Goal: Task Accomplishment & Management: Manage account settings

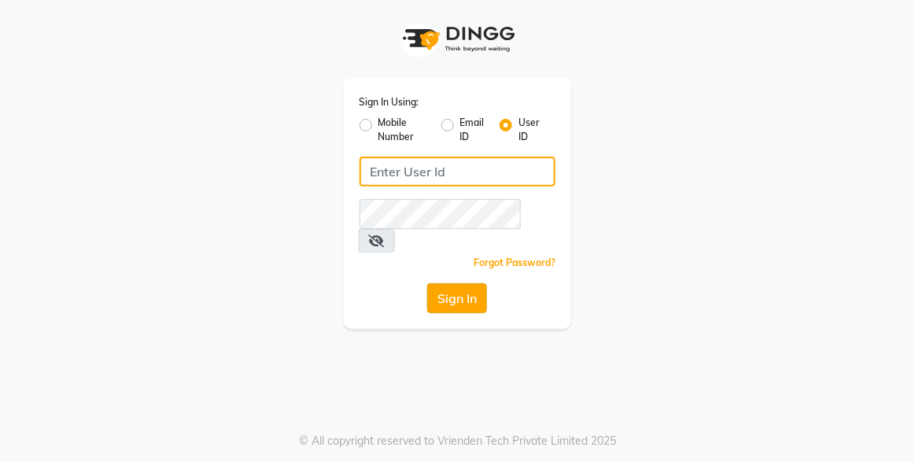
type input "xpressionsalon"
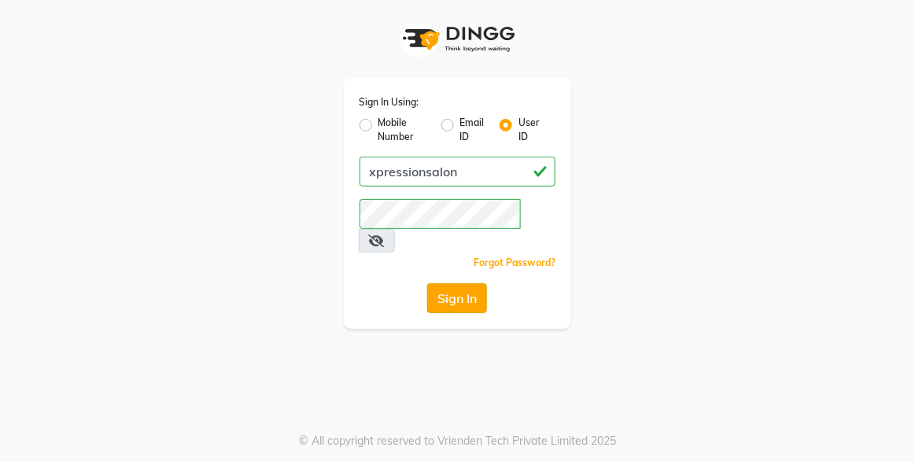
click at [467, 283] on button "Sign In" at bounding box center [457, 298] width 60 height 30
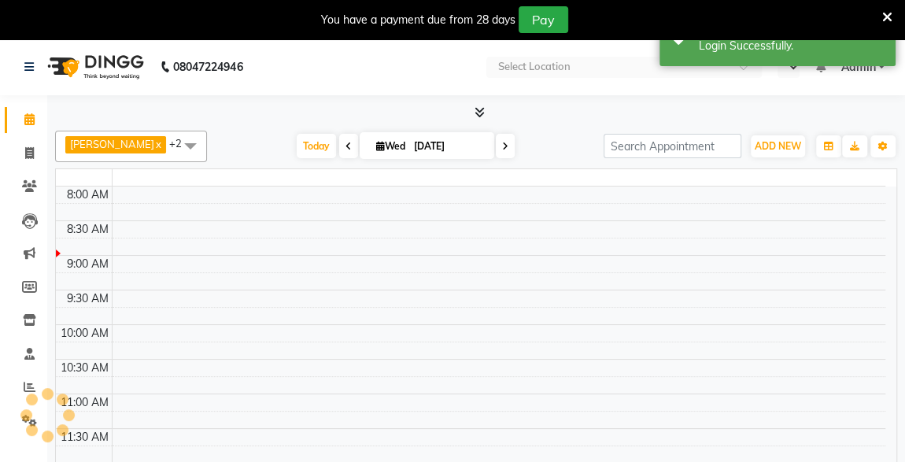
select select "en"
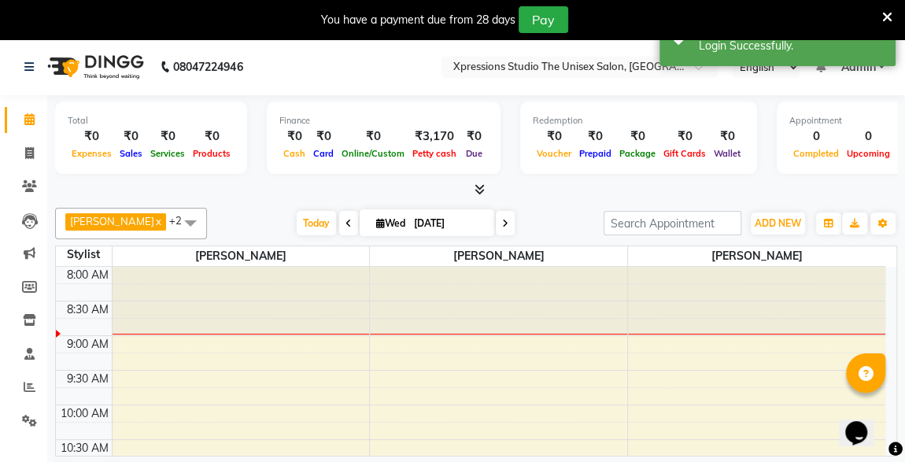
click at [896, 426] on div "Total ₹0 Expenses ₹0 Sales ₹0 Services ₹0 Products Finance ₹0 Cash ₹0 Card ₹0 O…" at bounding box center [476, 299] width 858 height 408
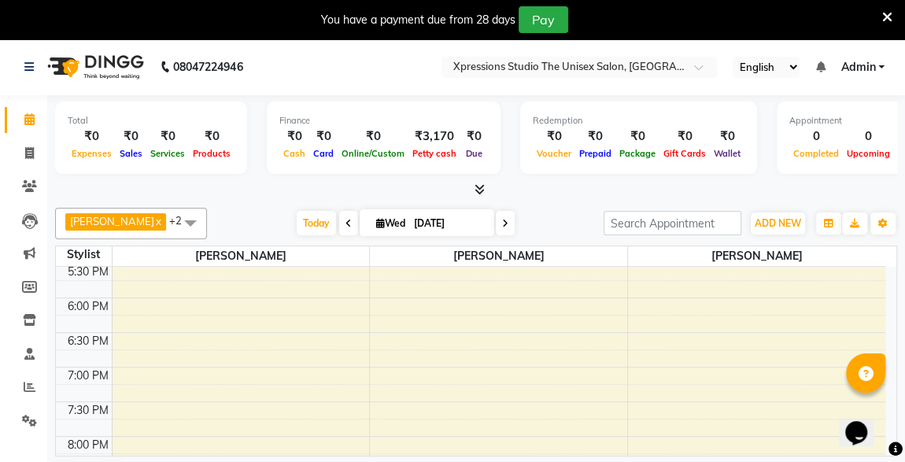
scroll to position [828, 0]
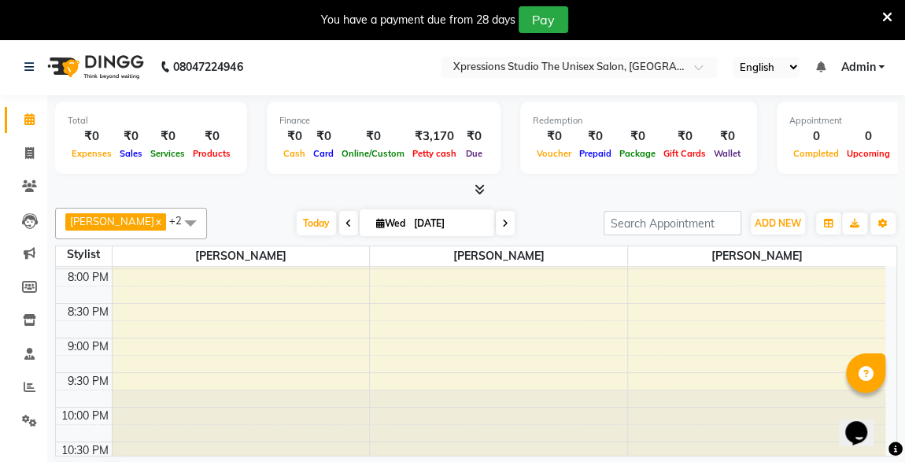
click at [477, 186] on icon at bounding box center [479, 189] width 10 height 12
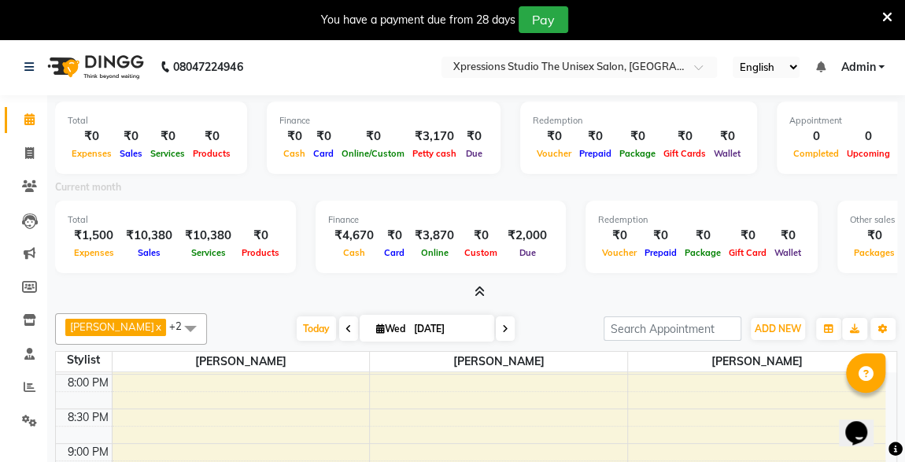
click at [481, 293] on icon at bounding box center [479, 292] width 10 height 12
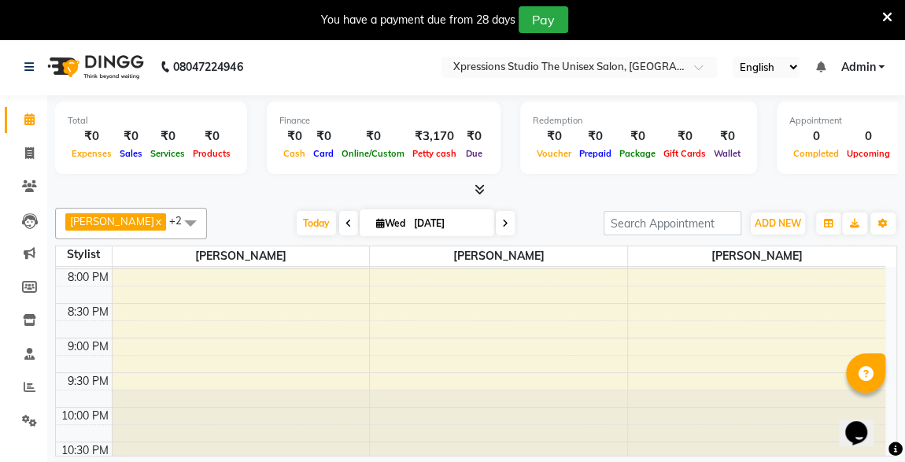
scroll to position [0, 0]
